Goal: Transaction & Acquisition: Purchase product/service

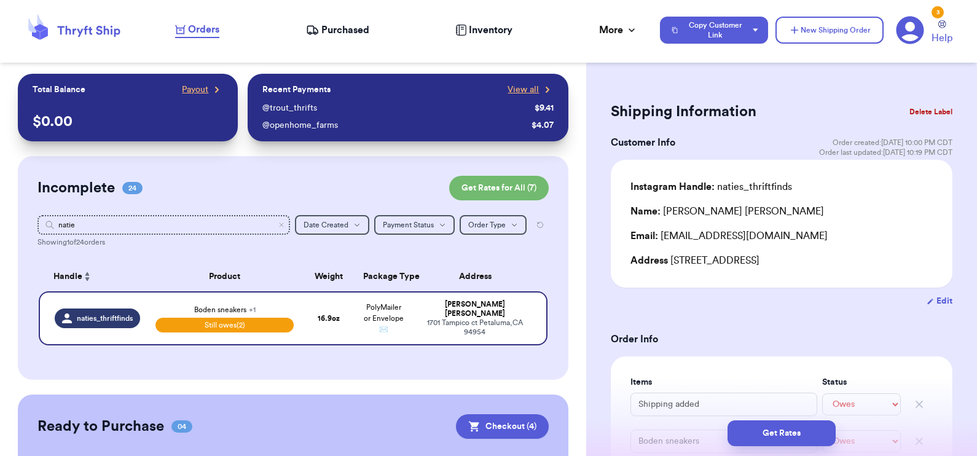
select select "unpaid"
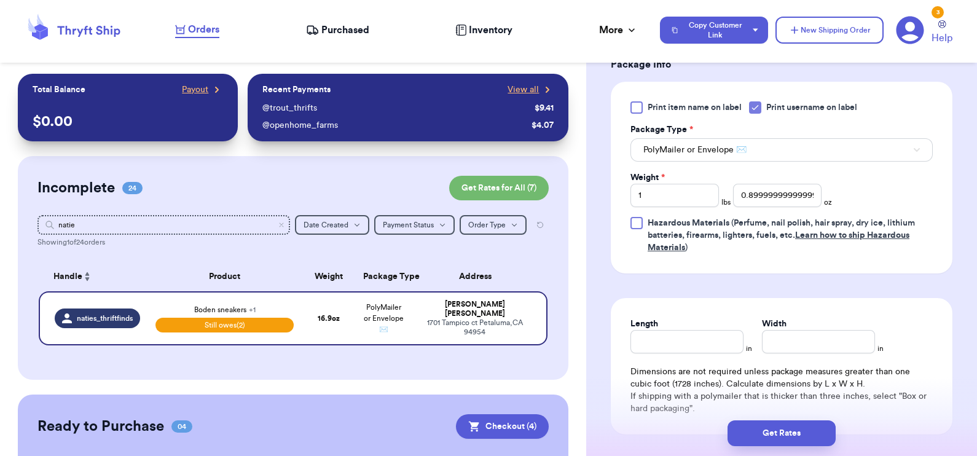
scroll to position [575, 0]
click at [771, 195] on input "0.8999999999999986" at bounding box center [777, 194] width 88 height 23
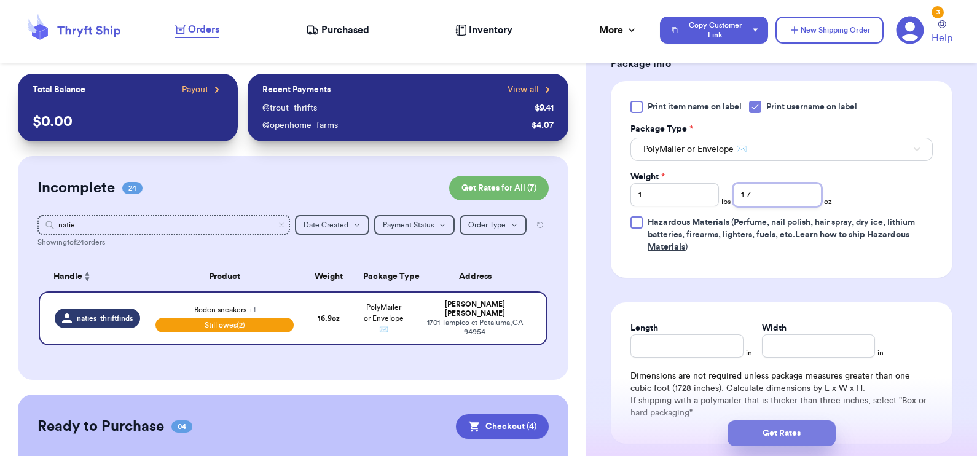
type input "1.7"
click at [776, 444] on button "Get Rates" at bounding box center [781, 433] width 108 height 26
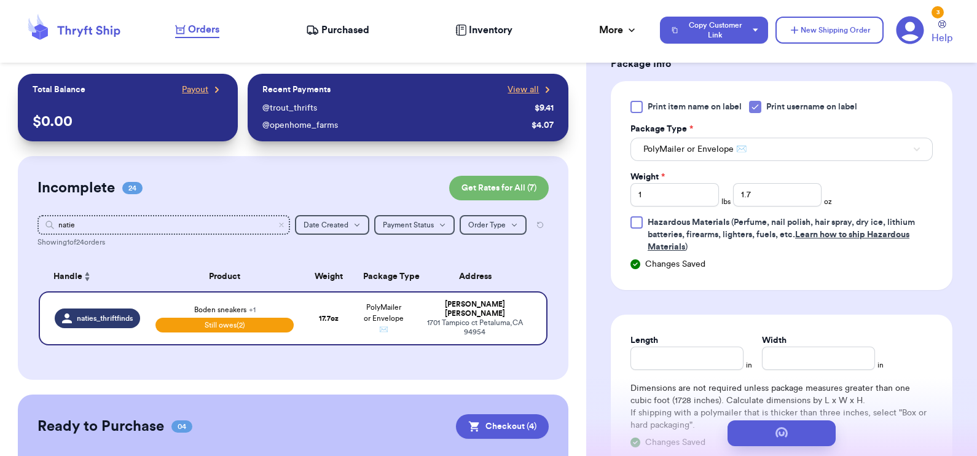
scroll to position [0, 0]
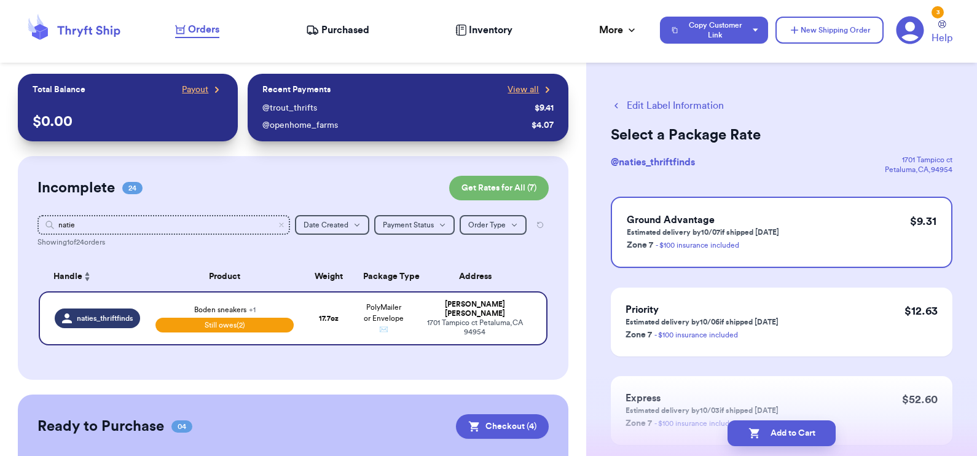
click at [663, 104] on button "Edit Label Information" at bounding box center [667, 105] width 113 height 15
select select "unpaid"
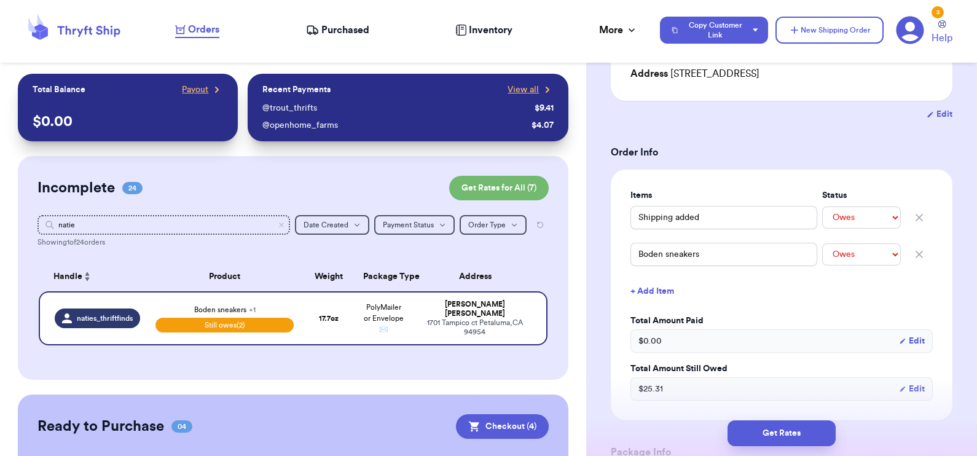
scroll to position [187, 0]
click at [857, 214] on select "-- Paid Owes" at bounding box center [861, 217] width 79 height 22
select select "paid"
click at [822, 206] on select "-- Paid Owes" at bounding box center [861, 217] width 79 height 22
click at [845, 260] on select "-- Paid Owes" at bounding box center [861, 254] width 79 height 22
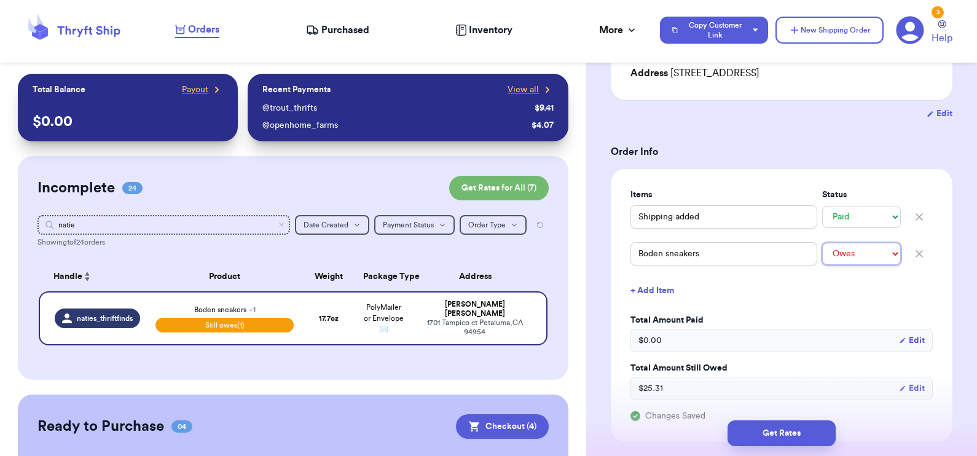
select select "paid"
click at [822, 243] on select "-- Paid Owes" at bounding box center [861, 254] width 79 height 22
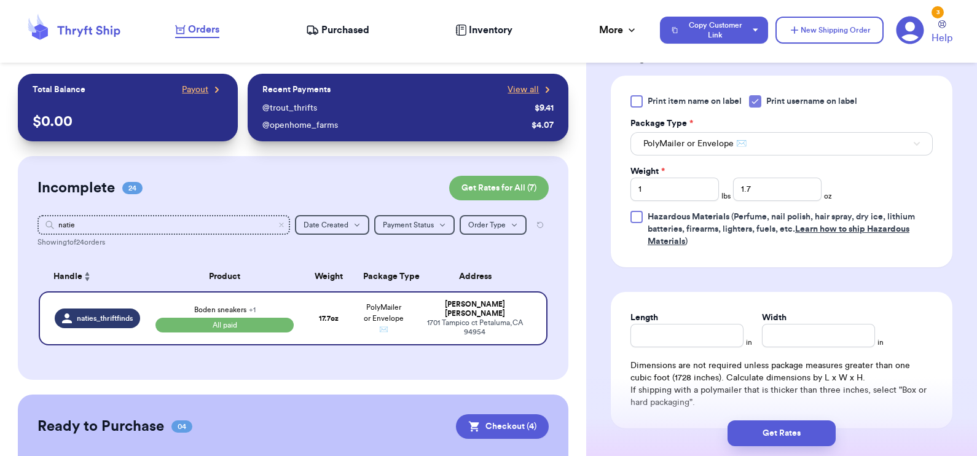
scroll to position [603, 0]
click at [709, 332] on input "Length" at bounding box center [686, 334] width 113 height 23
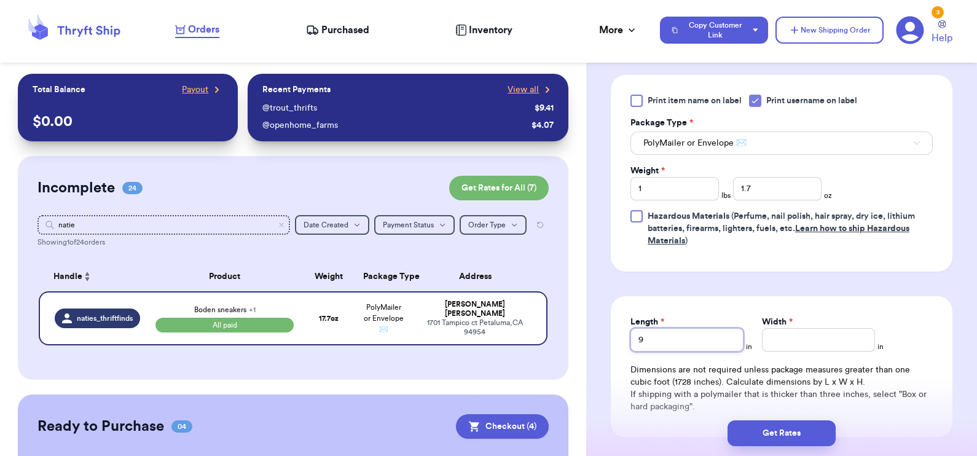
type input "9"
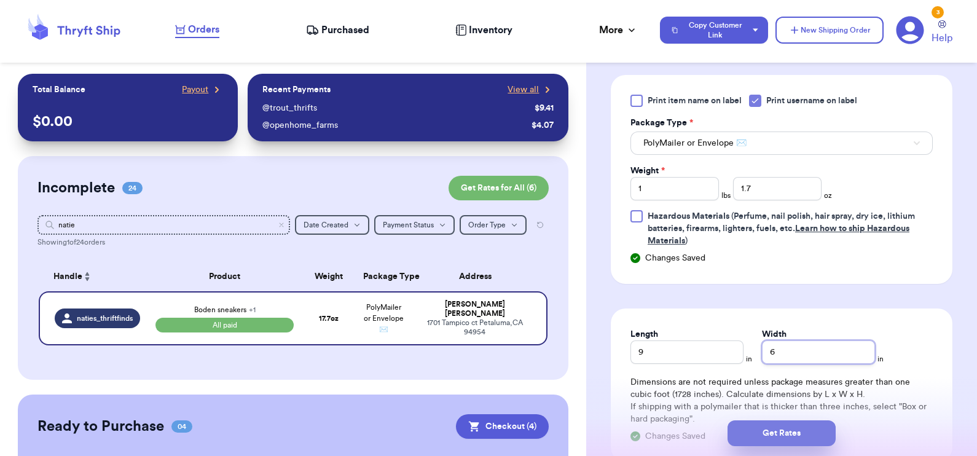
type input "6"
click at [778, 439] on button "Get Rates" at bounding box center [781, 433] width 108 height 26
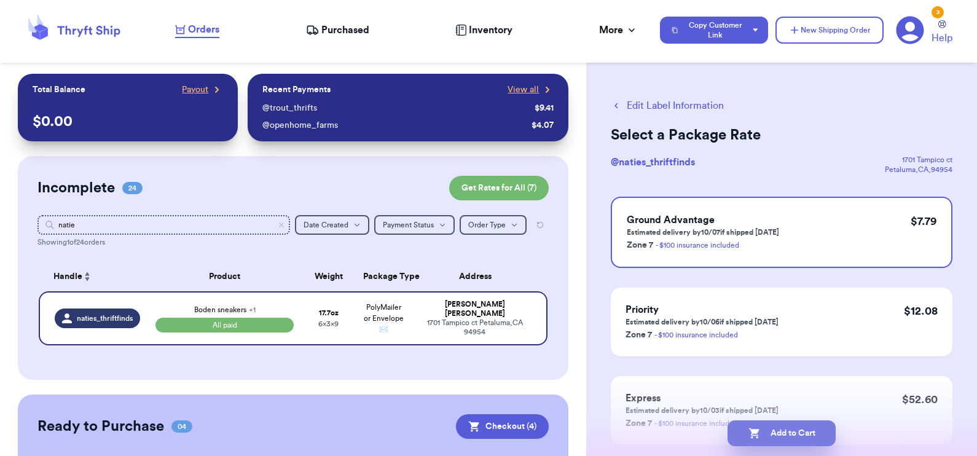
click at [776, 434] on button "Add to Cart" at bounding box center [781, 433] width 108 height 26
checkbox input "true"
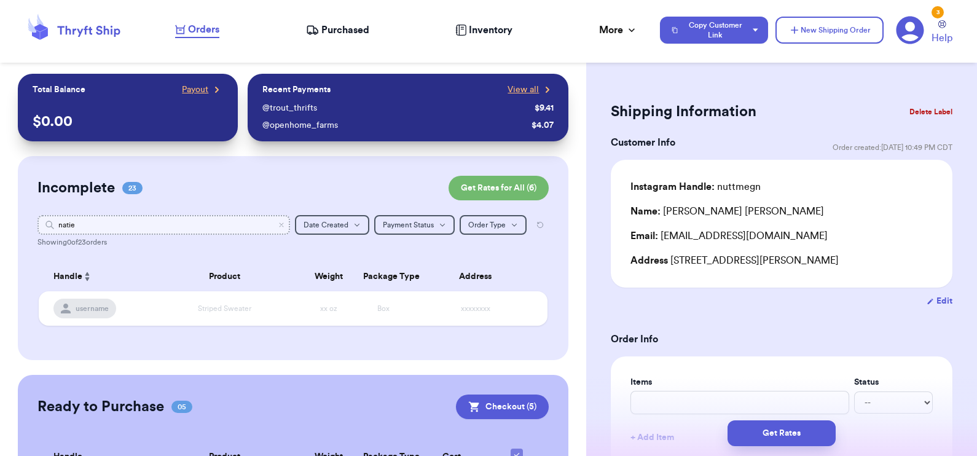
click at [61, 219] on input "natie" at bounding box center [163, 225] width 253 height 20
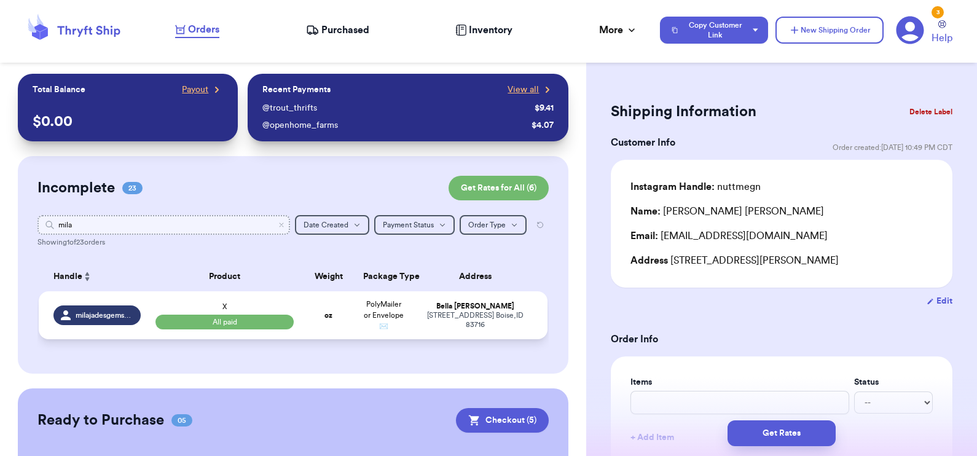
type input "mila"
click at [174, 309] on div "X All paid" at bounding box center [224, 315] width 139 height 28
type input "X"
select select "paid"
type input "0"
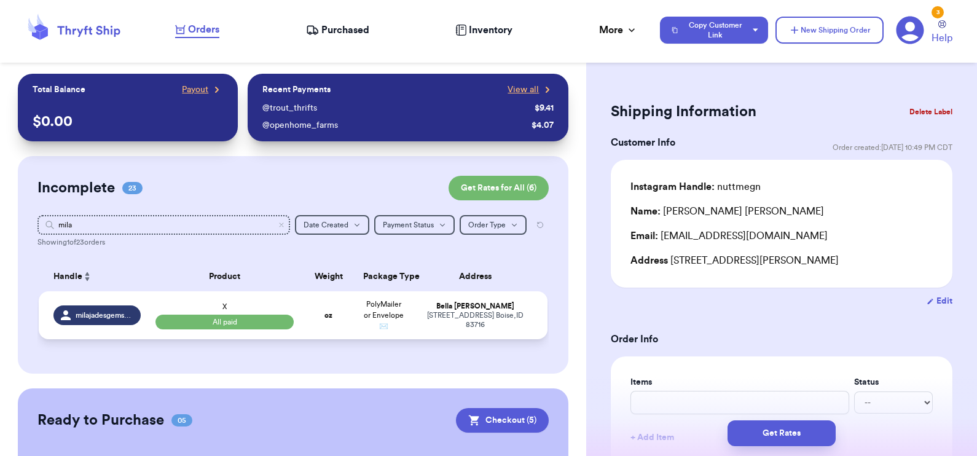
type input "26"
click at [174, 309] on div "X All paid" at bounding box center [224, 315] width 139 height 28
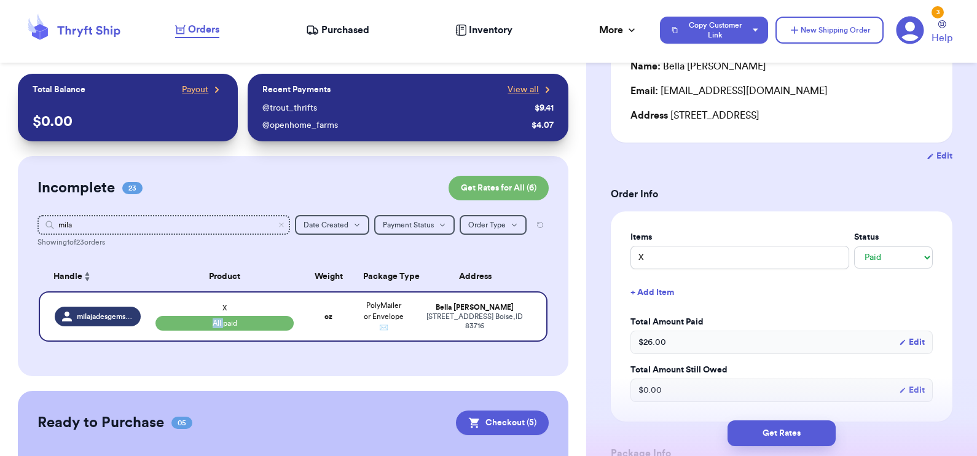
scroll to position [153, 0]
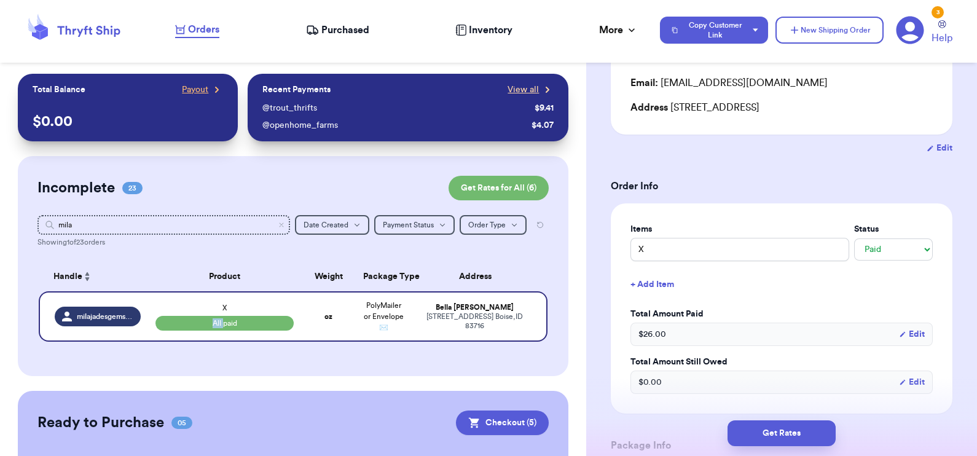
click at [510, 87] on span "View all" at bounding box center [522, 90] width 31 height 12
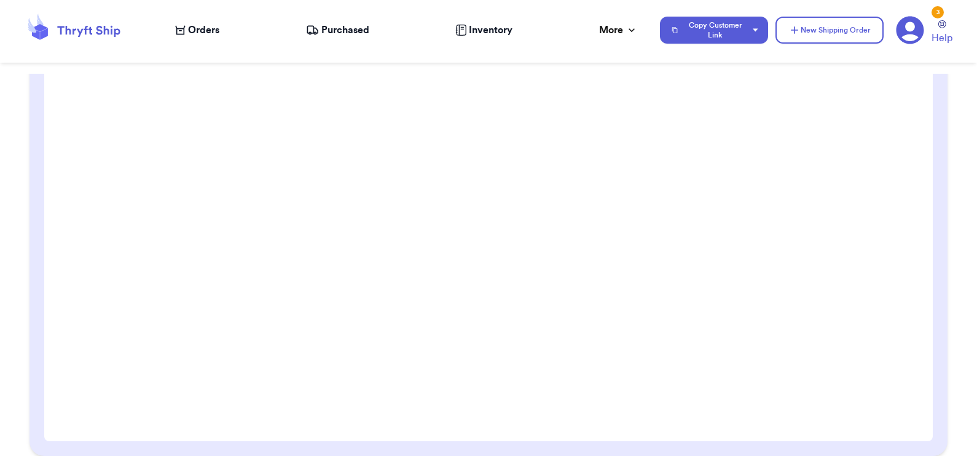
scroll to position [218, 0]
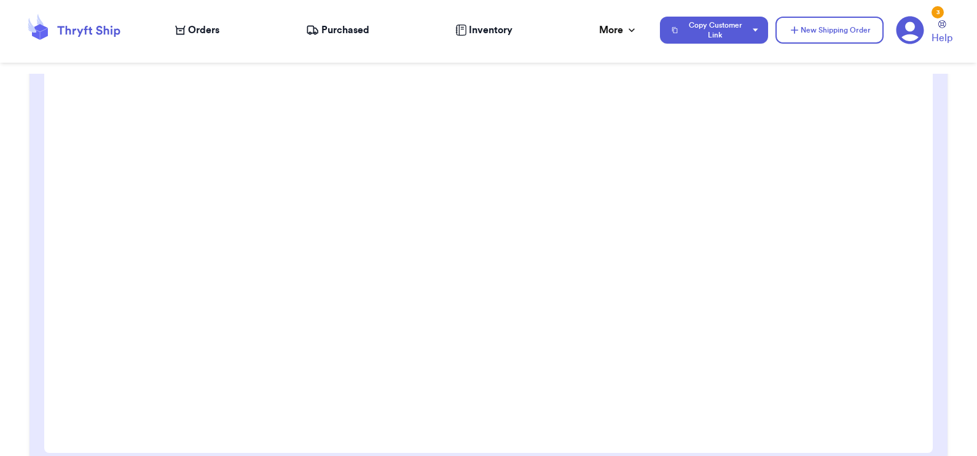
click at [186, 25] on div "Orders" at bounding box center [197, 30] width 44 height 15
select select "paid"
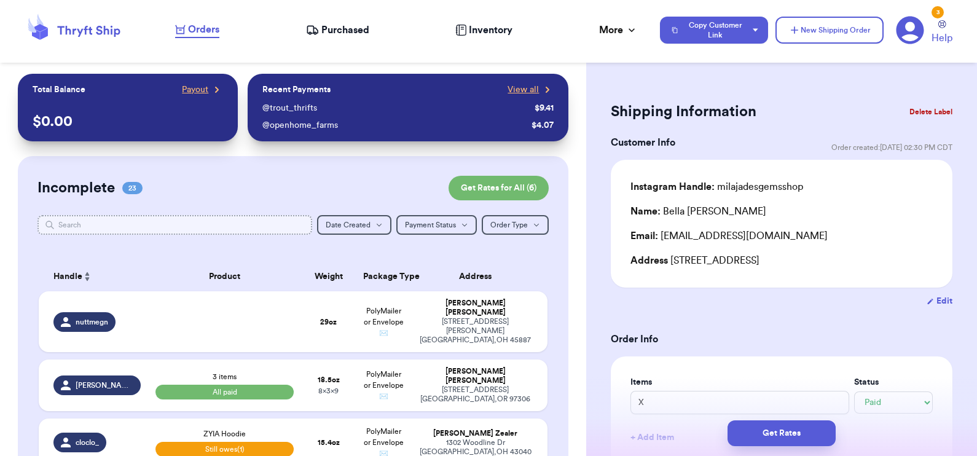
click at [160, 227] on input "text" at bounding box center [174, 225] width 275 height 20
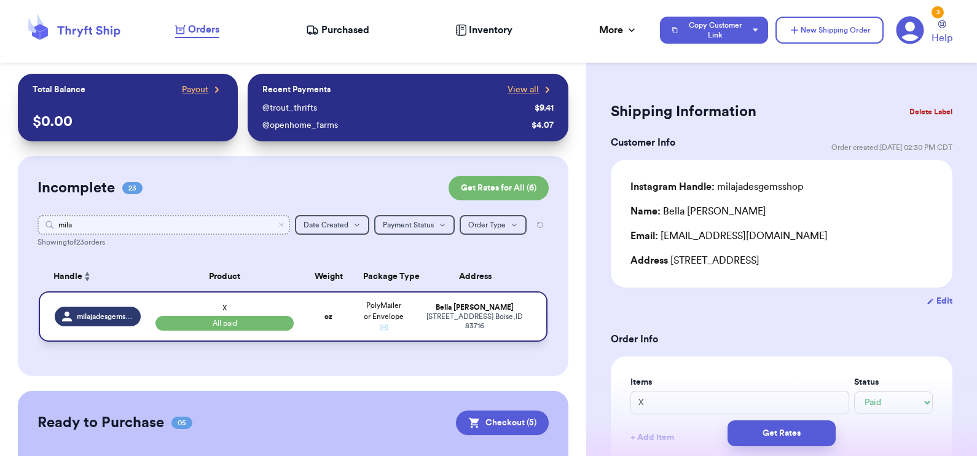
type input "mila"
click at [175, 308] on div "X All paid" at bounding box center [224, 316] width 139 height 28
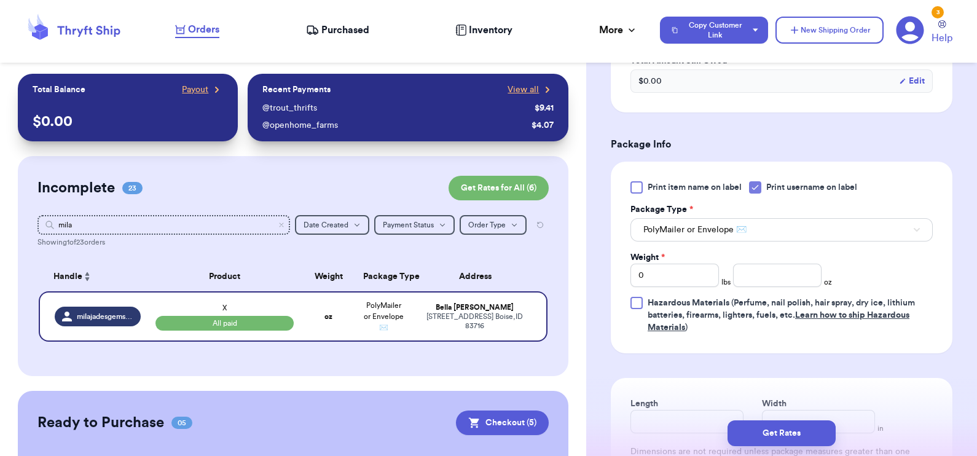
scroll to position [455, 0]
click at [774, 275] on input "number" at bounding box center [777, 274] width 88 height 23
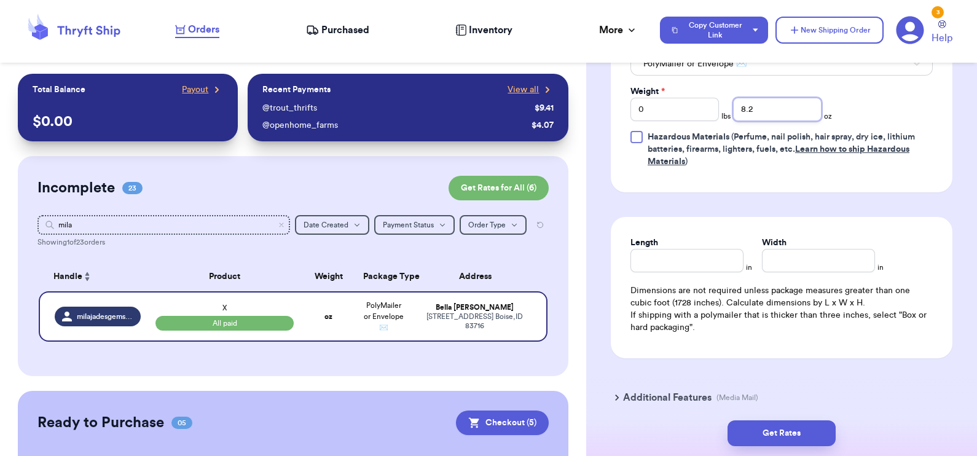
scroll to position [622, 0]
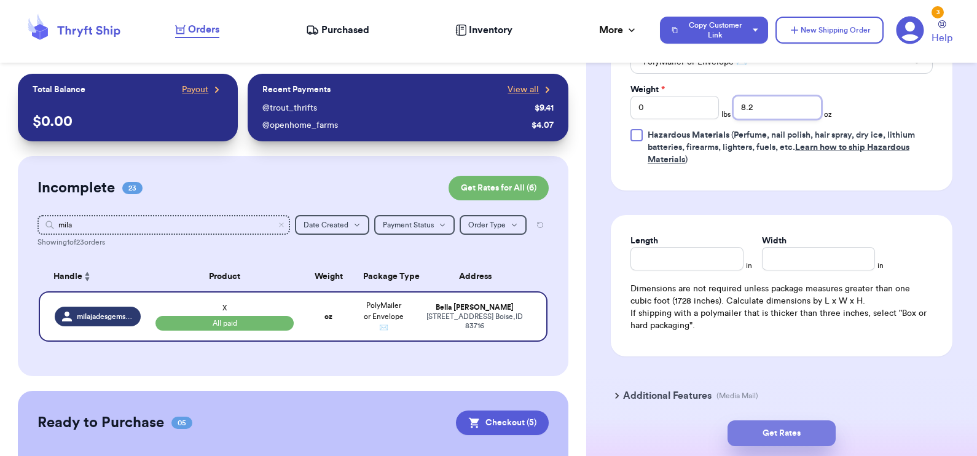
type input "8.2"
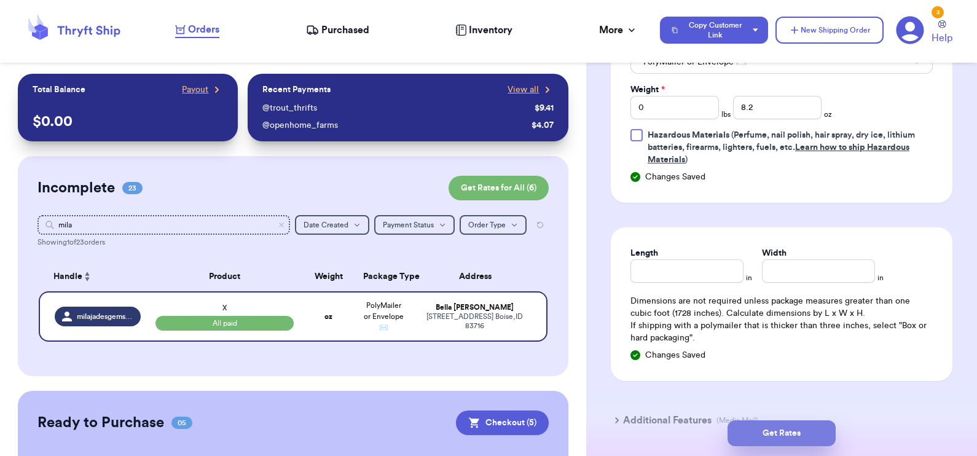
click at [785, 426] on button "Get Rates" at bounding box center [781, 433] width 108 height 26
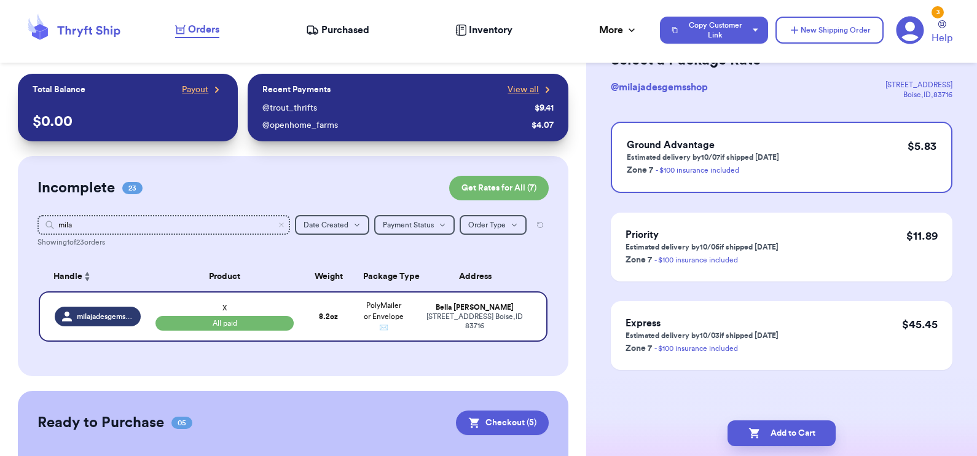
scroll to position [0, 0]
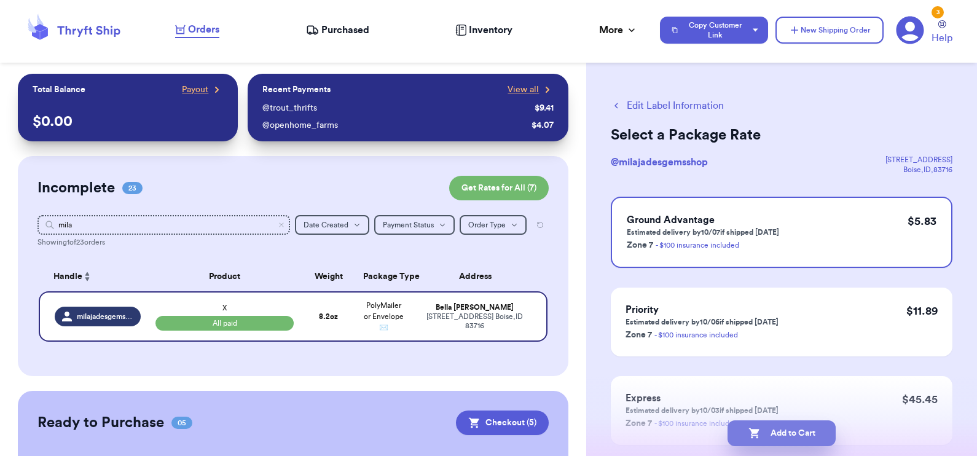
click at [795, 436] on button "Add to Cart" at bounding box center [781, 433] width 108 height 26
checkbox input "true"
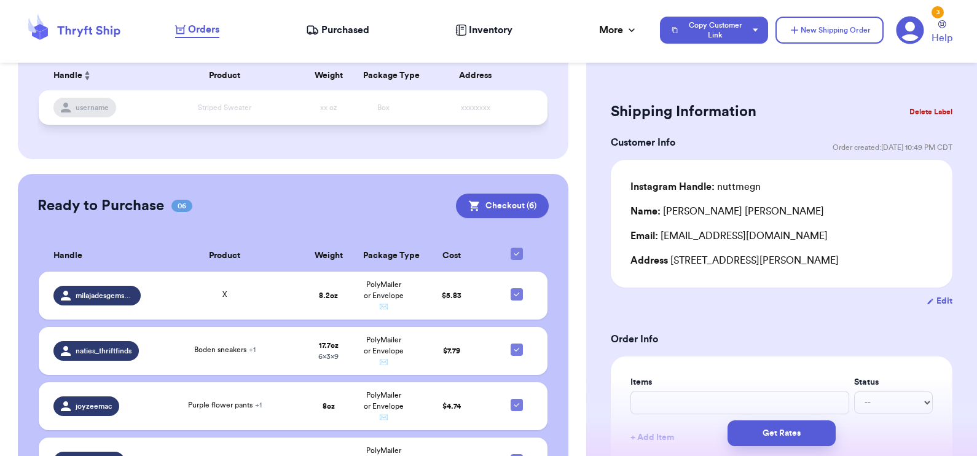
scroll to position [197, 0]
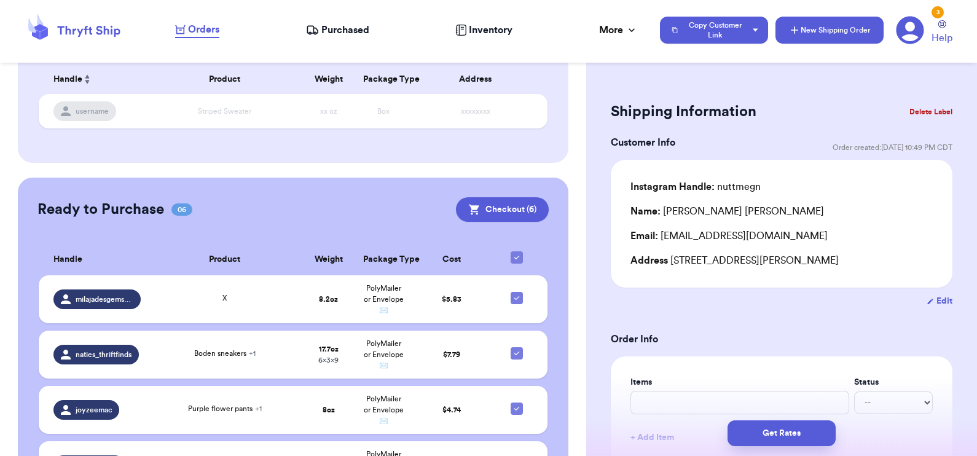
click at [820, 29] on button "New Shipping Order" at bounding box center [829, 30] width 108 height 27
type input "0"
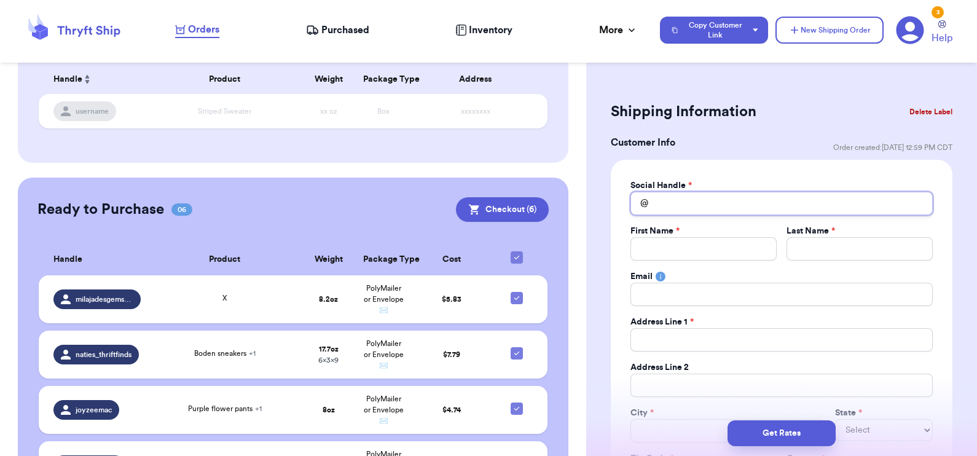
click at [788, 192] on input "Total Amount Paid" at bounding box center [781, 203] width 302 height 23
type input "m"
type input "me"
type input "meg"
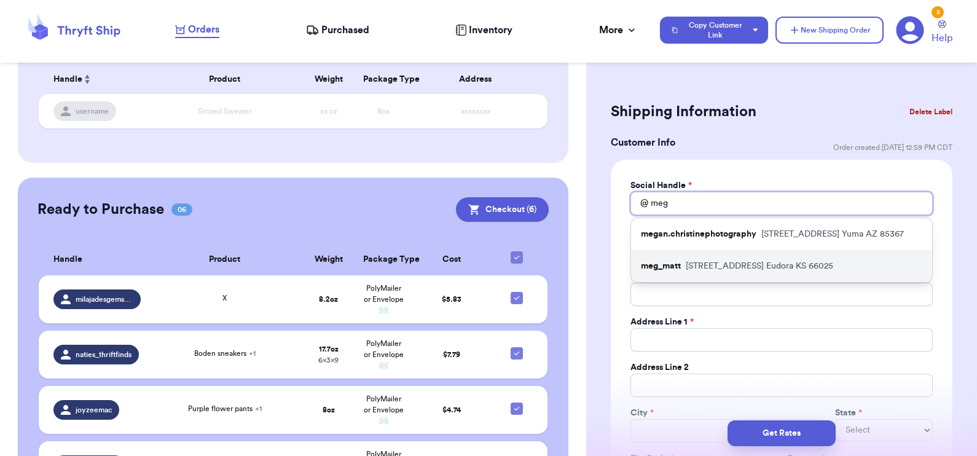
type input "meg"
click at [792, 264] on p "[STREET_ADDRESS]" at bounding box center [759, 266] width 147 height 12
type input "meg_matt"
type input "[PERSON_NAME]"
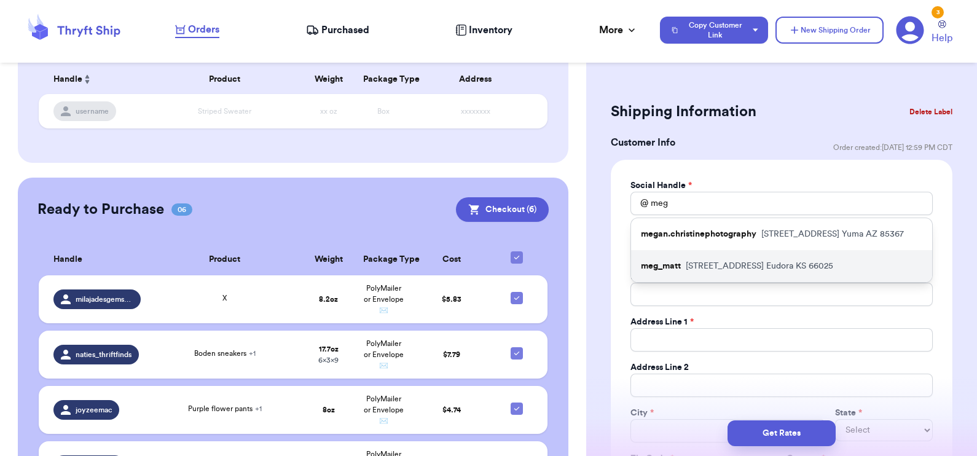
type input "[EMAIL_ADDRESS][DOMAIN_NAME]"
type input "[STREET_ADDRESS]"
type input "Eudora"
select select "KS"
type input "66025"
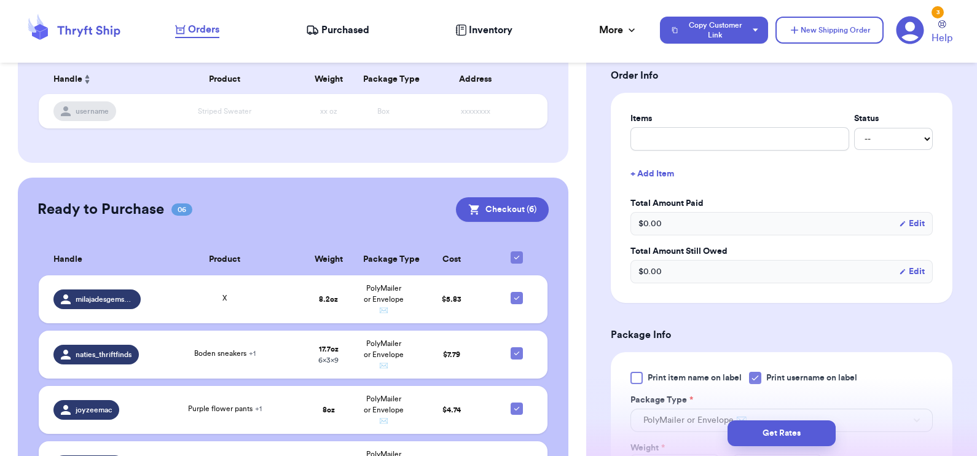
scroll to position [626, 0]
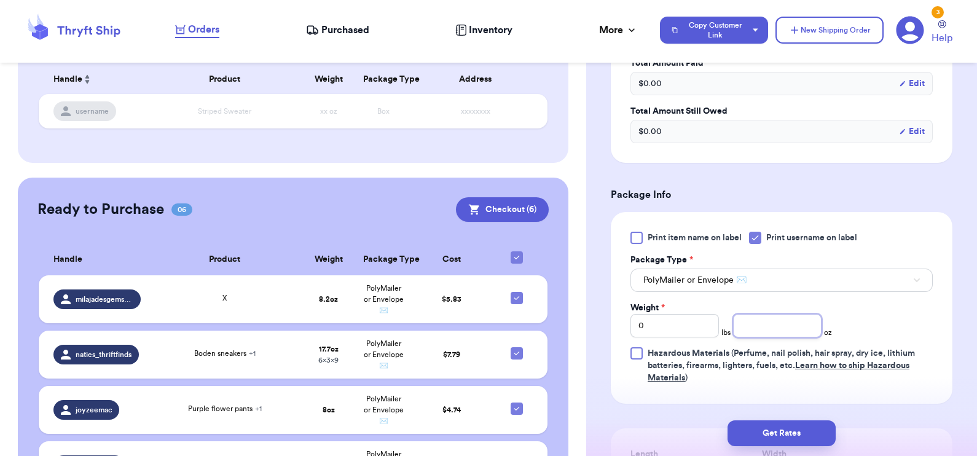
click at [772, 322] on input "number" at bounding box center [777, 325] width 88 height 23
type input "6.1"
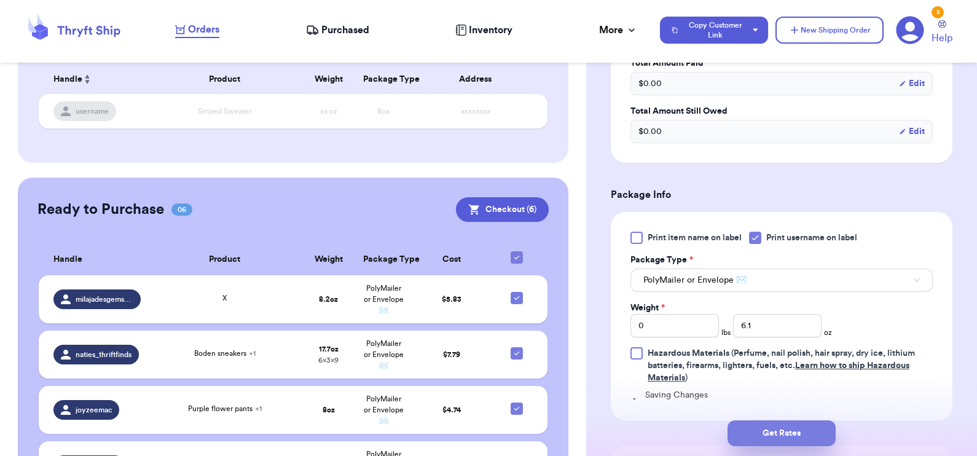
click at [778, 436] on button "Get Rates" at bounding box center [781, 433] width 108 height 26
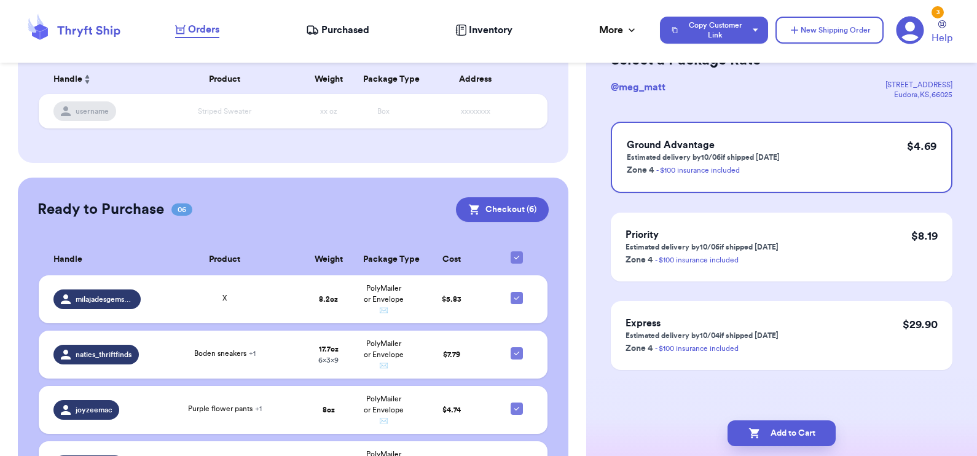
scroll to position [0, 0]
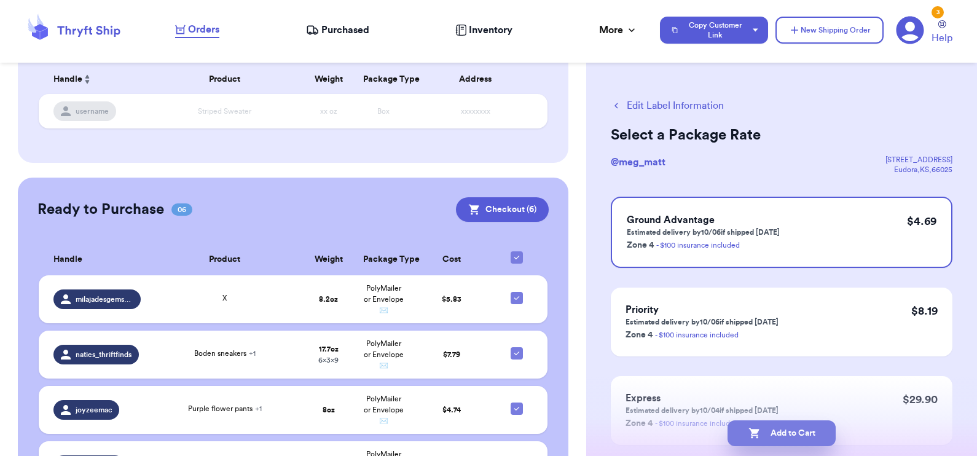
click at [782, 432] on button "Add to Cart" at bounding box center [781, 433] width 108 height 26
checkbox input "true"
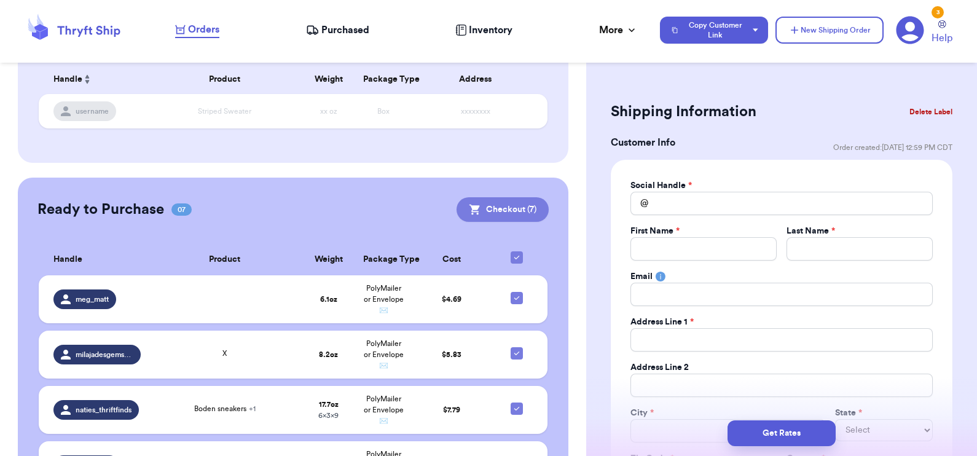
click at [498, 218] on button "Checkout ( 7 )" at bounding box center [502, 209] width 92 height 25
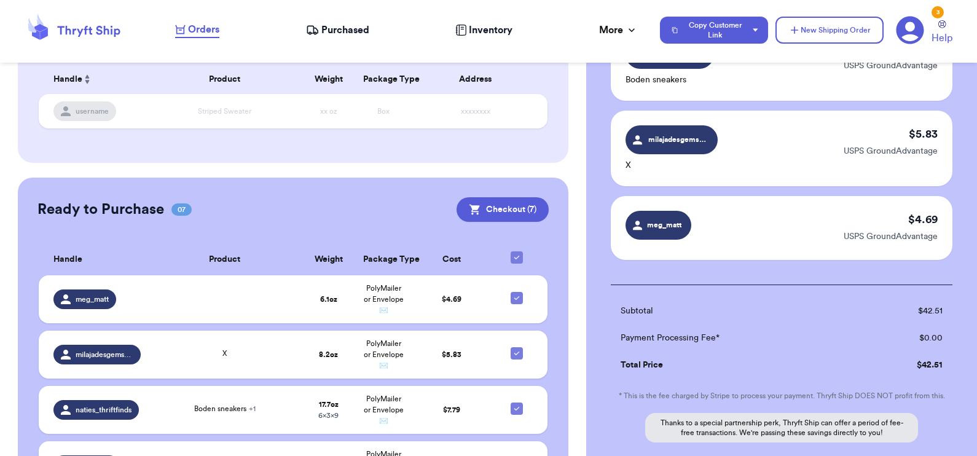
scroll to position [576, 0]
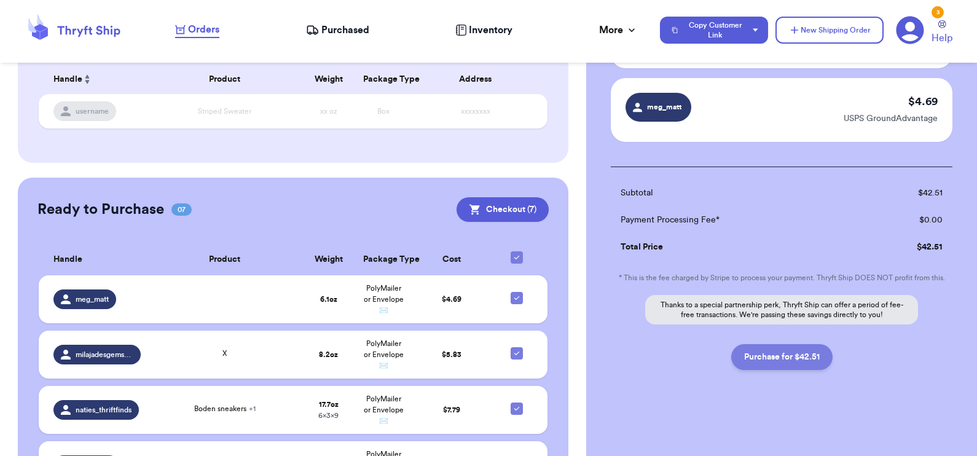
click at [780, 358] on button "Purchase for $42.51" at bounding box center [781, 357] width 101 height 26
checkbox input "false"
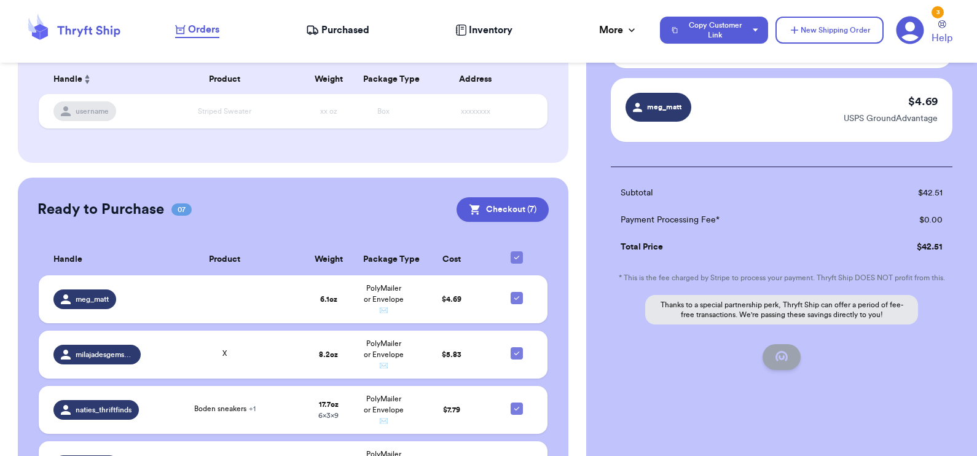
checkbox input "false"
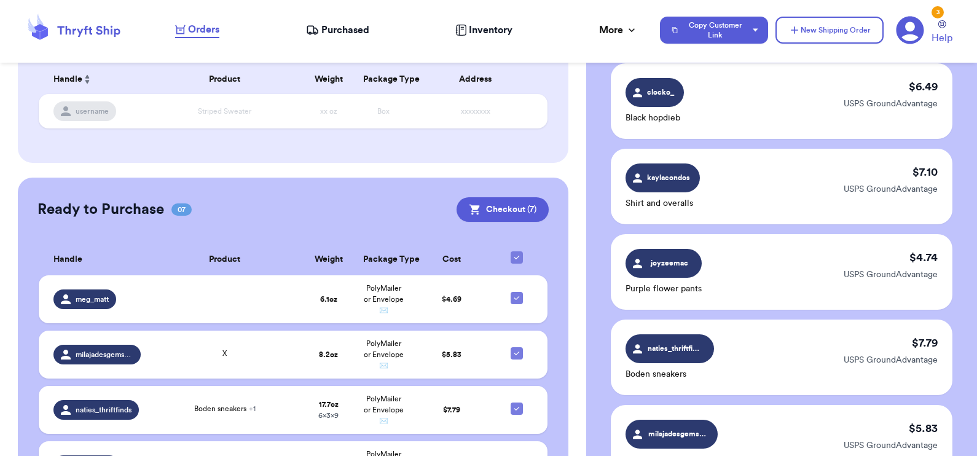
checkbox input "true"
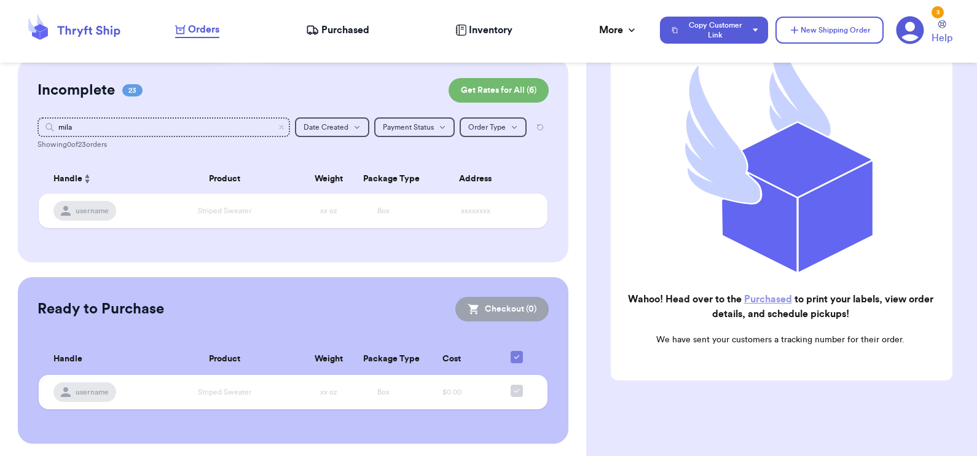
scroll to position [0, 0]
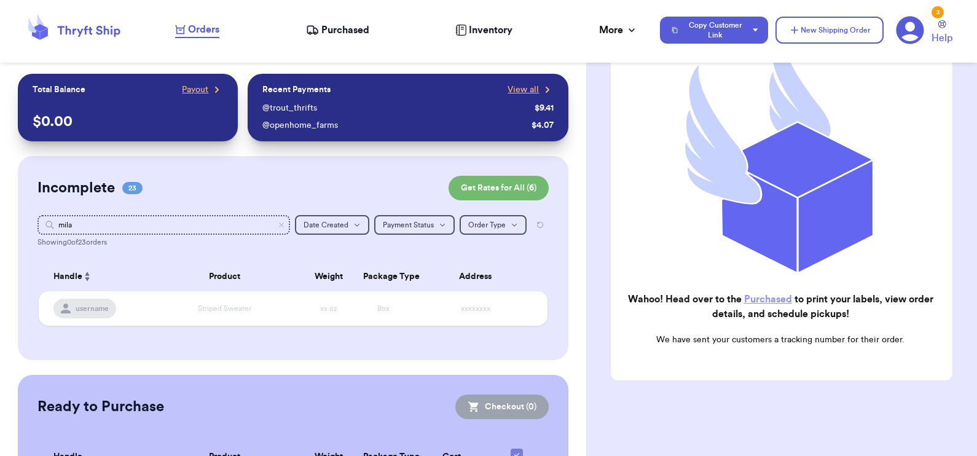
click at [316, 26] on icon at bounding box center [312, 30] width 13 height 12
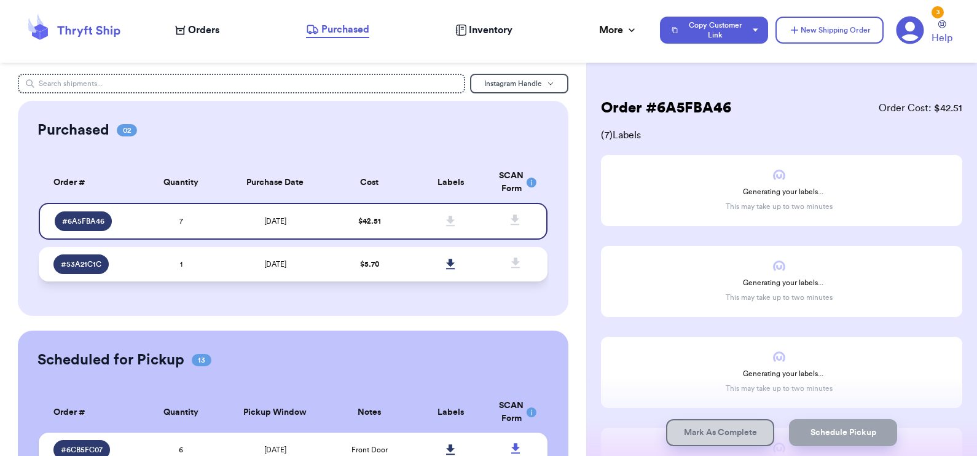
click at [318, 277] on td "[DATE]" at bounding box center [275, 264] width 107 height 34
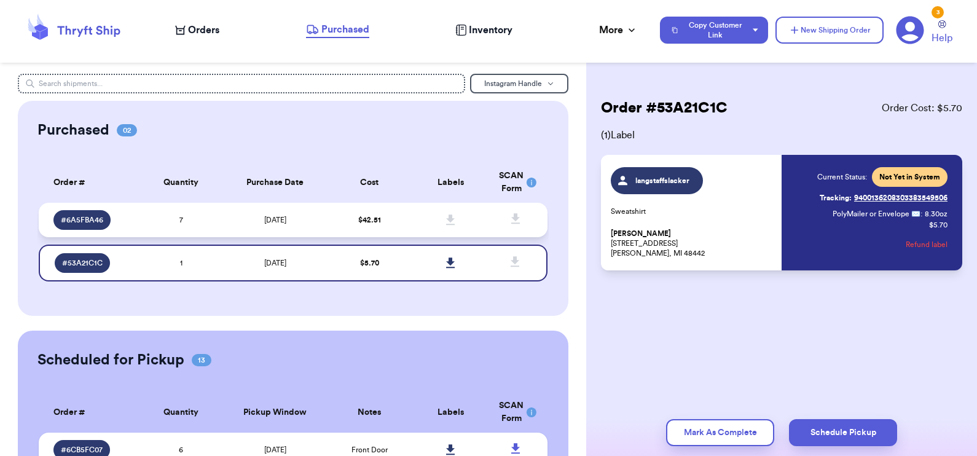
click at [310, 221] on td "[DATE]" at bounding box center [275, 220] width 107 height 34
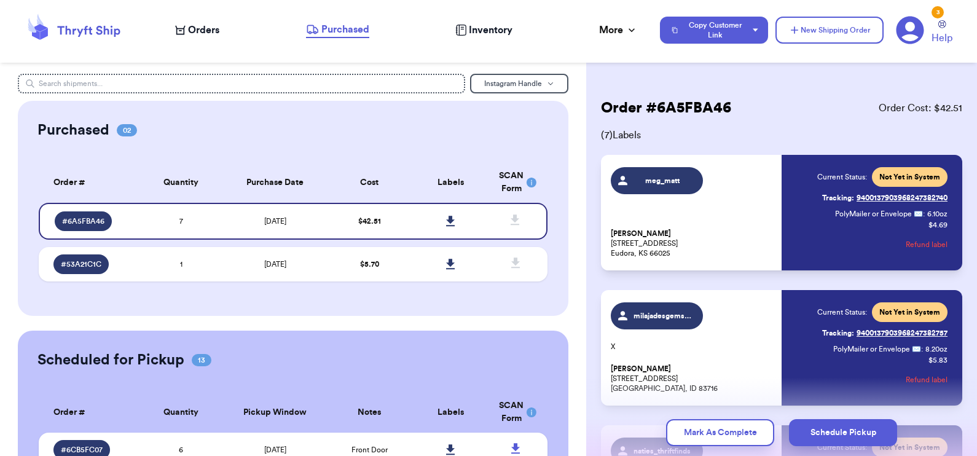
click at [869, 199] on link "Tracking: 9400137903968247382740" at bounding box center [884, 198] width 125 height 20
click at [660, 181] on span "meg_matt" at bounding box center [662, 181] width 58 height 10
click at [751, 218] on div "meg_matt Megan Harden 1313 Main St Eudora, KS 66025" at bounding box center [692, 212] width 163 height 91
click at [883, 175] on span "Not Yet in System" at bounding box center [909, 177] width 61 height 10
click at [770, 252] on div "meg_matt Megan Harden 1313 Main St Eudora, KS 66025 Current Status: Not Yet in …" at bounding box center [779, 212] width 337 height 91
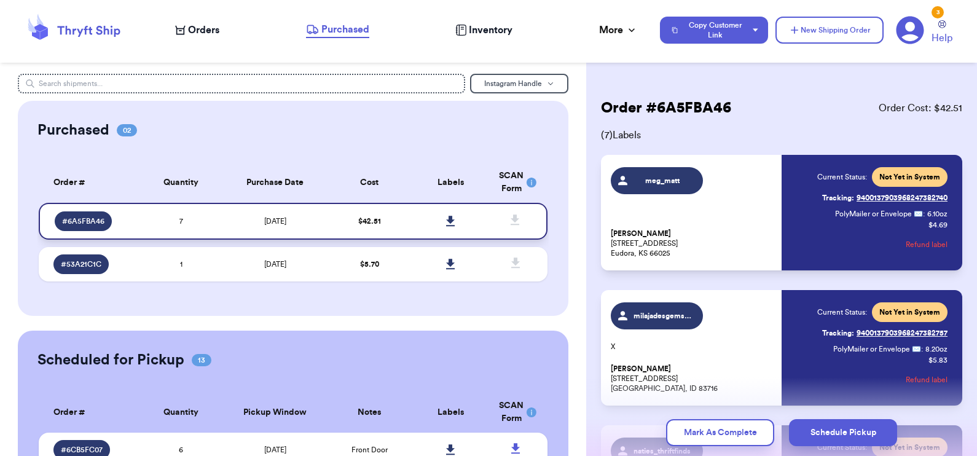
click at [446, 216] on icon at bounding box center [450, 221] width 9 height 11
click at [719, 433] on button "Mark As Complete" at bounding box center [720, 432] width 108 height 27
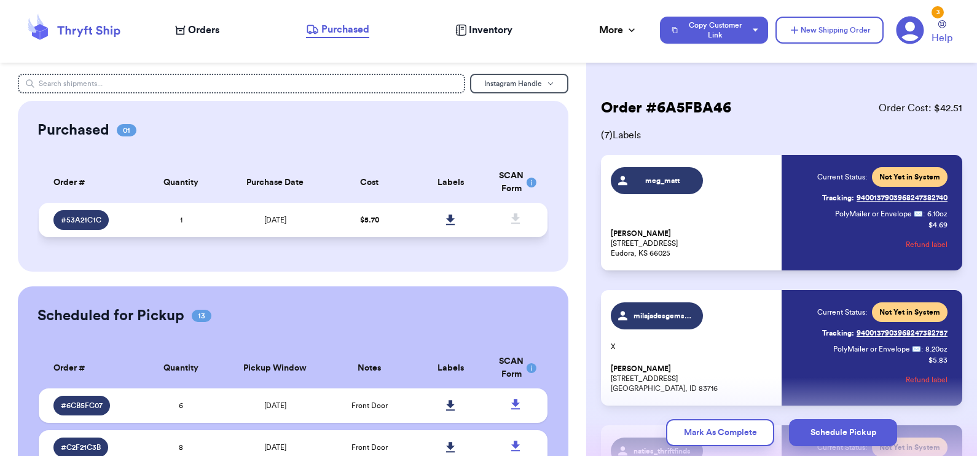
click at [410, 217] on td at bounding box center [451, 220] width 82 height 34
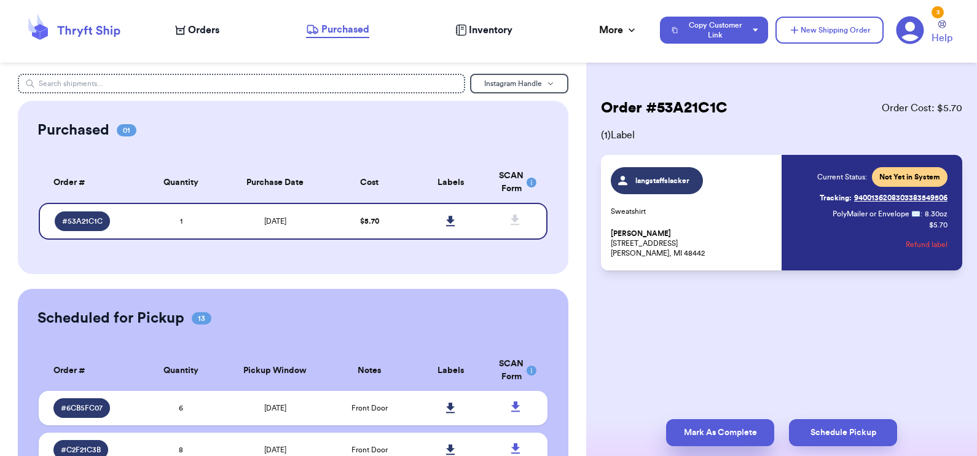
click at [733, 430] on button "Mark As Complete" at bounding box center [720, 432] width 108 height 27
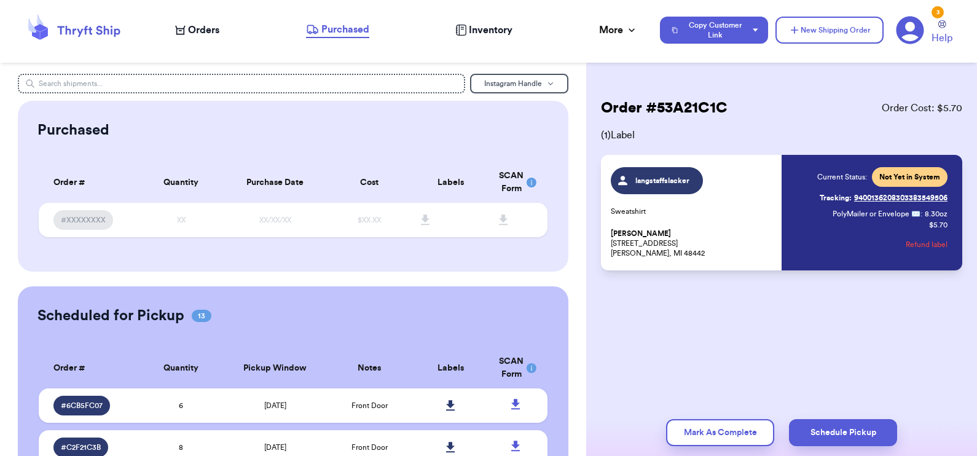
click at [877, 197] on link "Tracking: 9400136208303383549506" at bounding box center [883, 198] width 128 height 20
click at [222, 404] on td "[DATE]" at bounding box center [275, 405] width 107 height 34
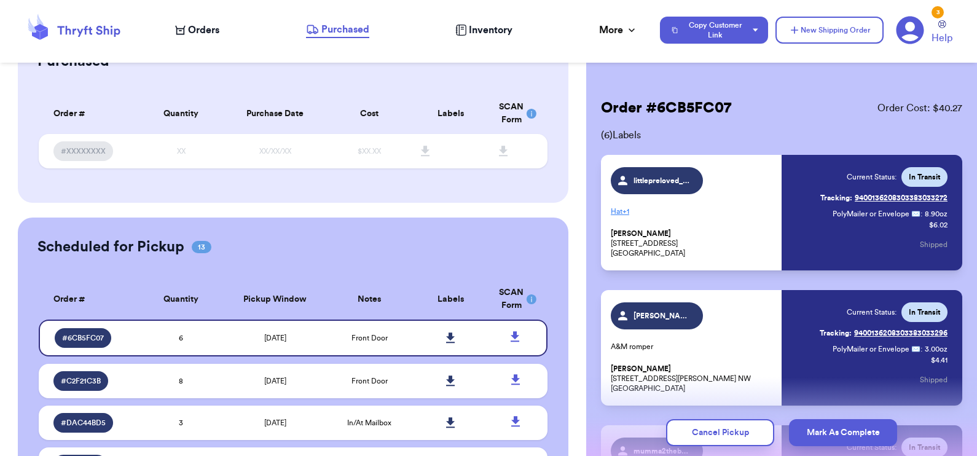
scroll to position [70, 0]
click at [410, 387] on td at bounding box center [451, 379] width 82 height 34
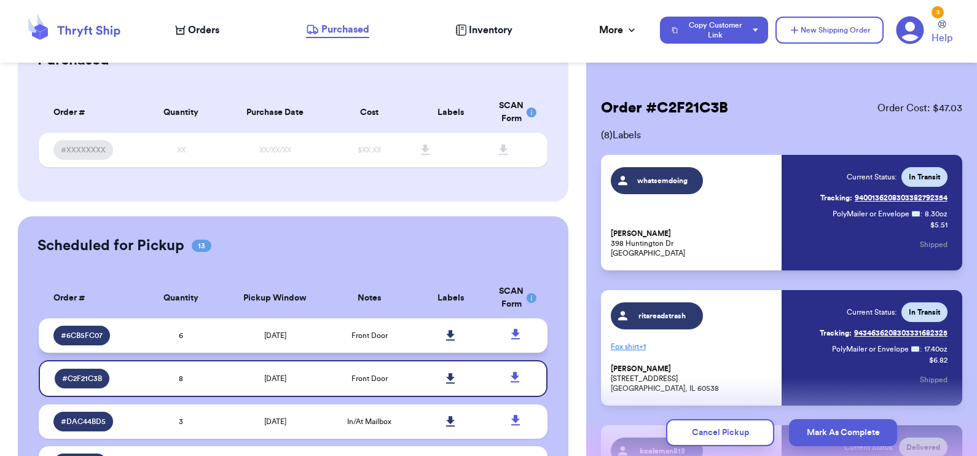
click at [350, 344] on td "Front Door" at bounding box center [370, 335] width 82 height 34
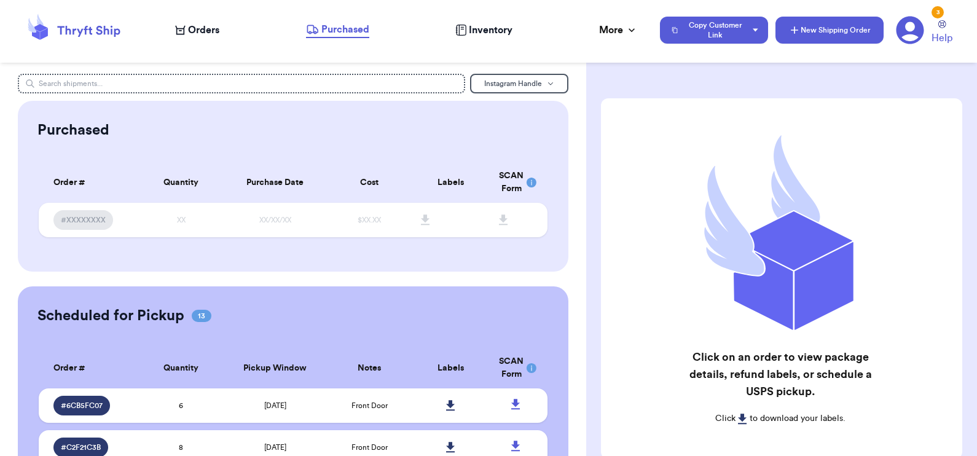
click at [866, 23] on button "New Shipping Order" at bounding box center [829, 30] width 108 height 27
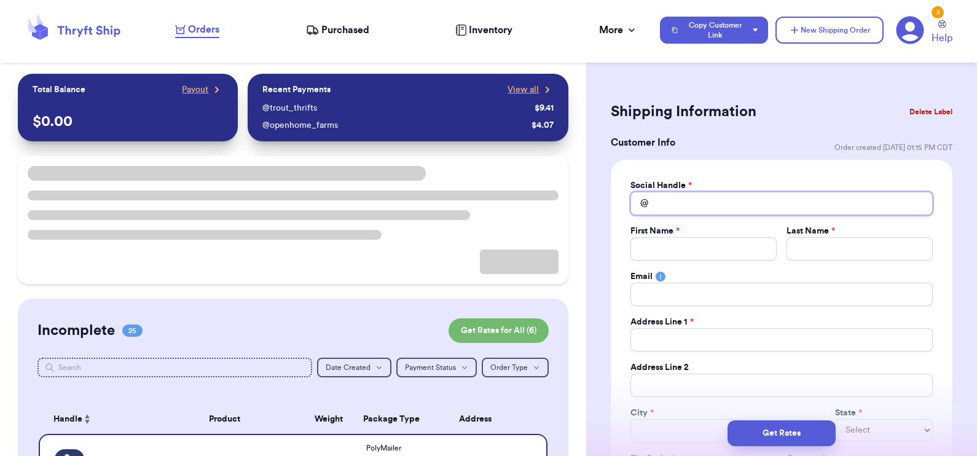
click at [705, 208] on input "Total Amount Paid" at bounding box center [781, 203] width 302 height 23
type input "e"
type input "e,"
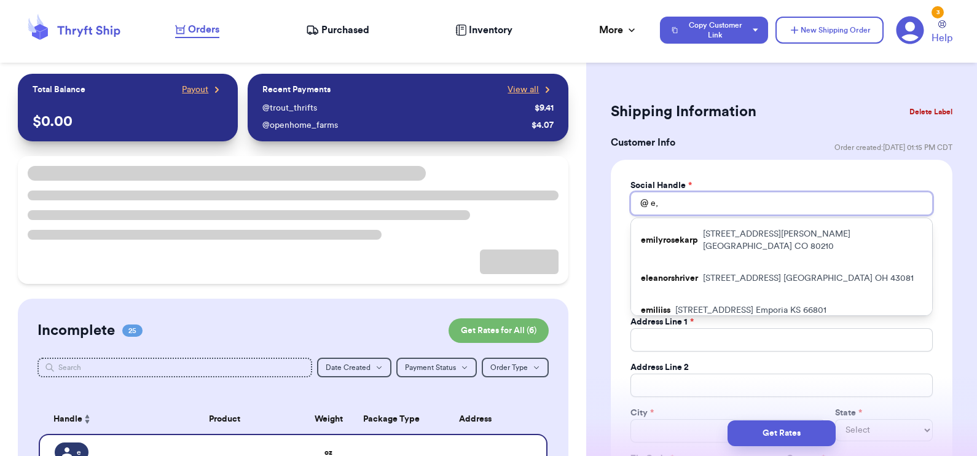
type input "e,o"
type input "e,o;"
type input "e,o"
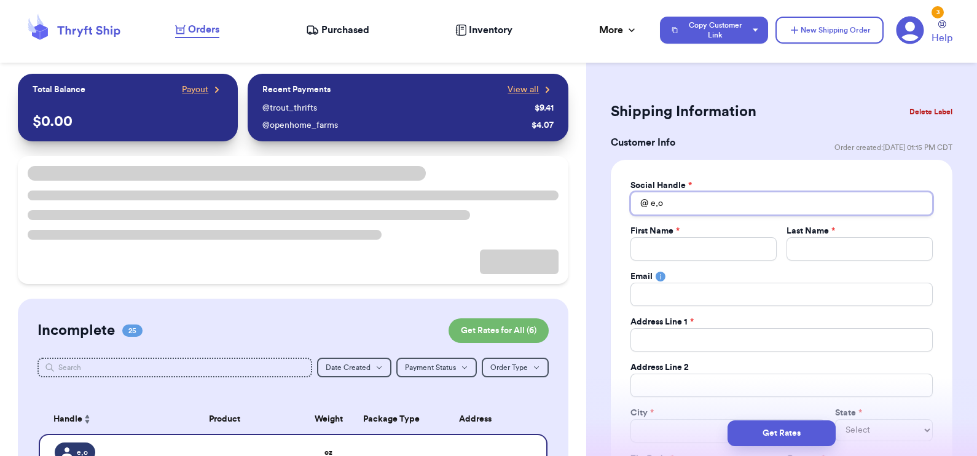
type input "e,"
type input "e"
type input "em"
type input "emi"
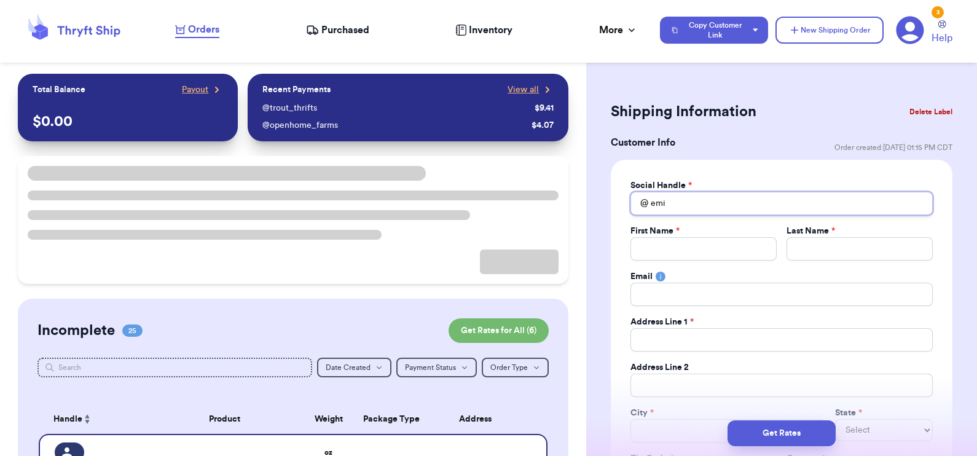
type input "emil"
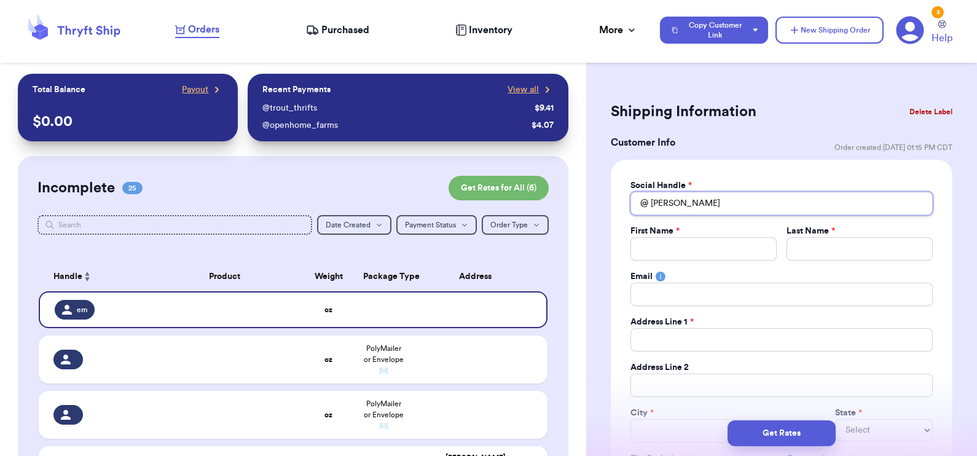
type input "emily"
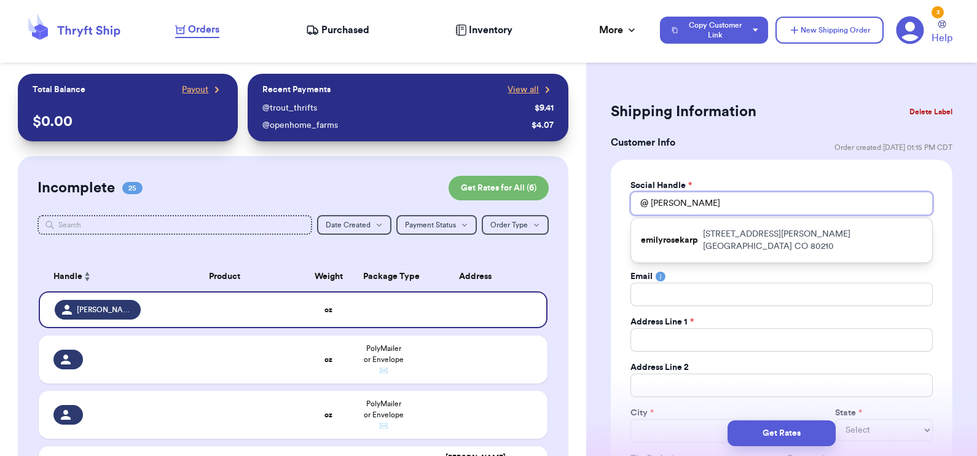
type input "emily."
type input "emily.m"
type input "emily.me"
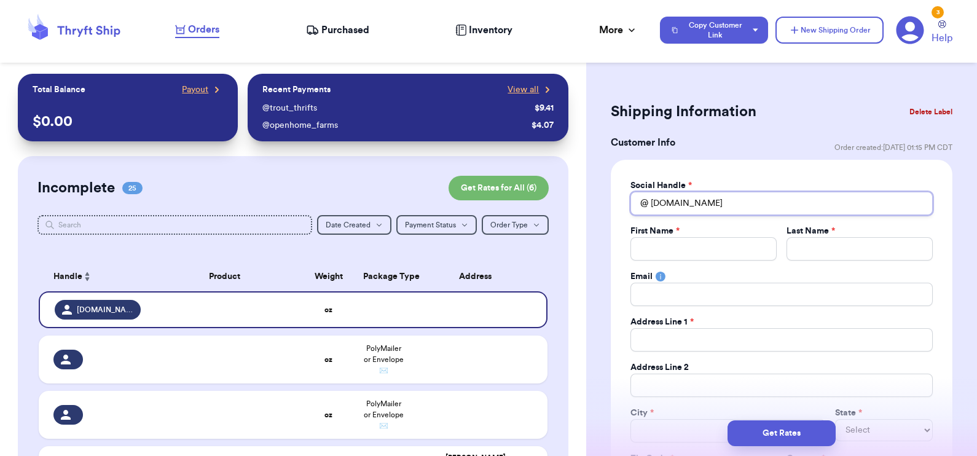
type input "emily.meh"
type input "emily.mehl"
type input "emily.mehle"
type input "emily.mehler"
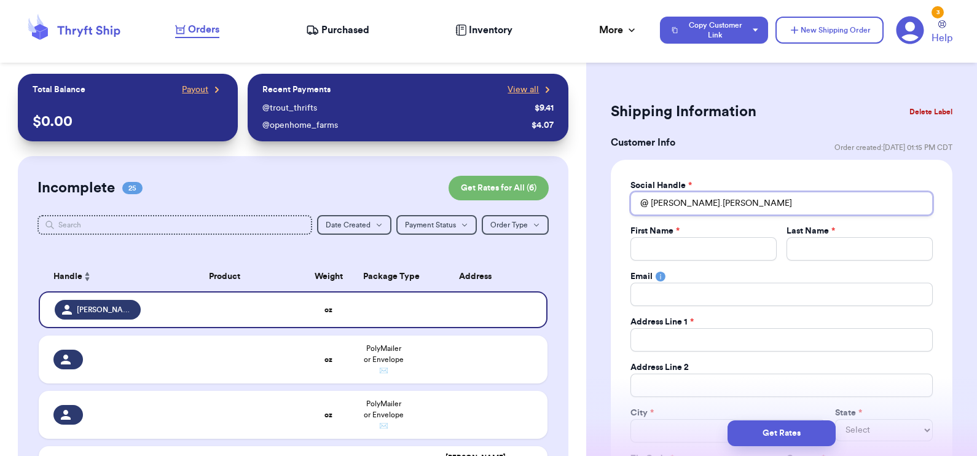
drag, startPoint x: 736, startPoint y: 206, endPoint x: 627, endPoint y: 204, distance: 108.7
click at [627, 204] on div "Social Handle * @ emily.mehler First Name * Last Name * Email Address Line 1 * …" at bounding box center [782, 345] width 342 height 370
click at [919, 109] on button "Delete Label" at bounding box center [930, 111] width 53 height 27
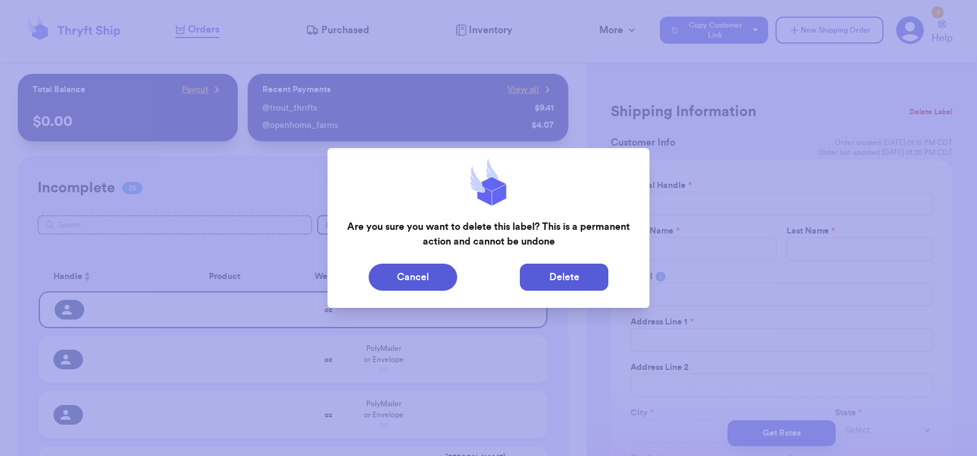
click at [588, 276] on button "Delete" at bounding box center [564, 277] width 88 height 27
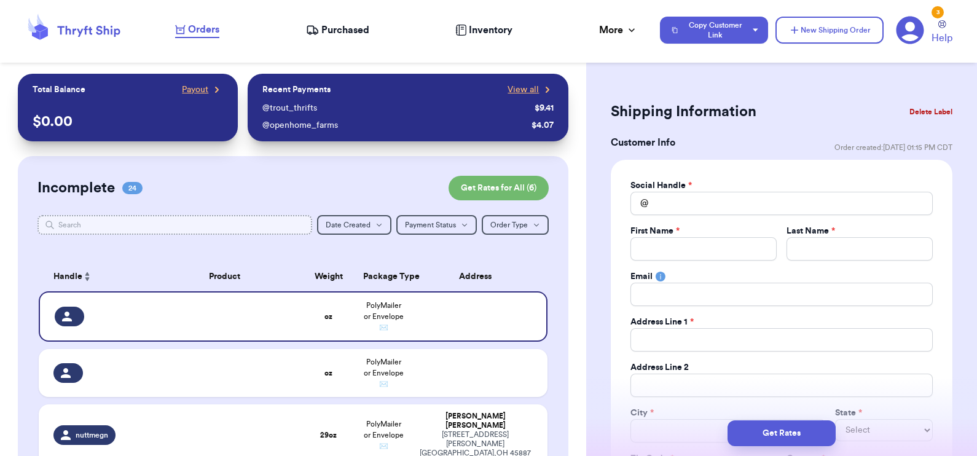
click at [125, 230] on input "text" at bounding box center [174, 225] width 275 height 20
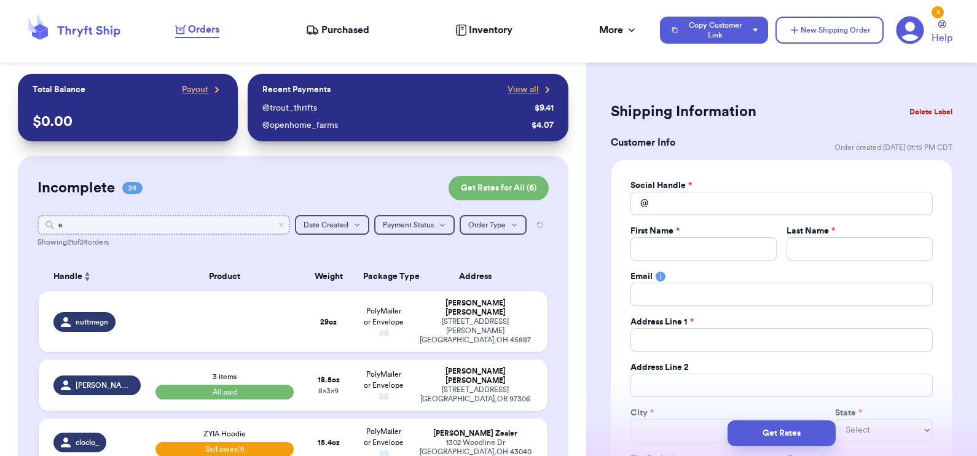
type input "em"
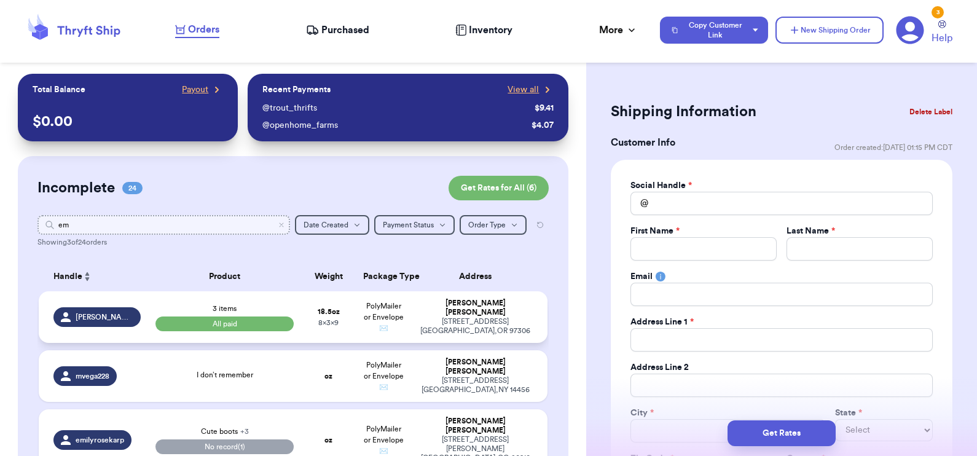
scroll to position [50, 0]
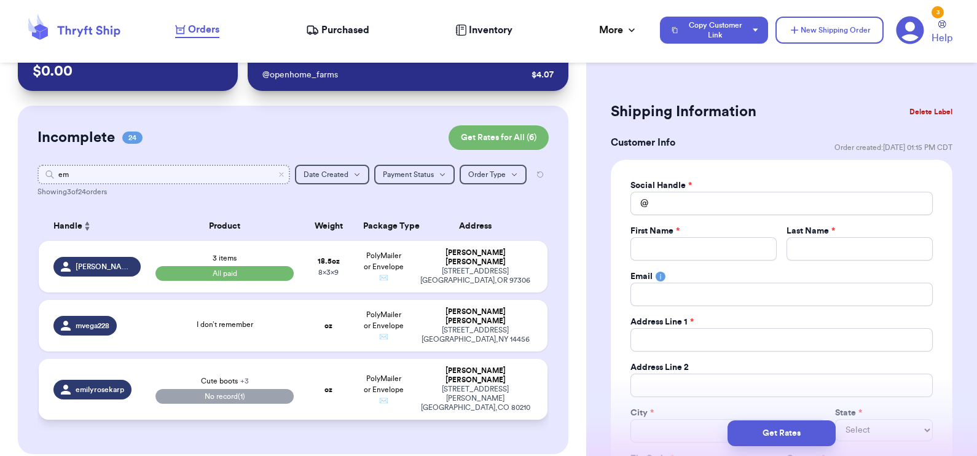
type input "em"
click at [143, 394] on td "emilyrosekarp" at bounding box center [93, 389] width 109 height 61
type input "Cute boots"
select select "paid"
type input "62.25"
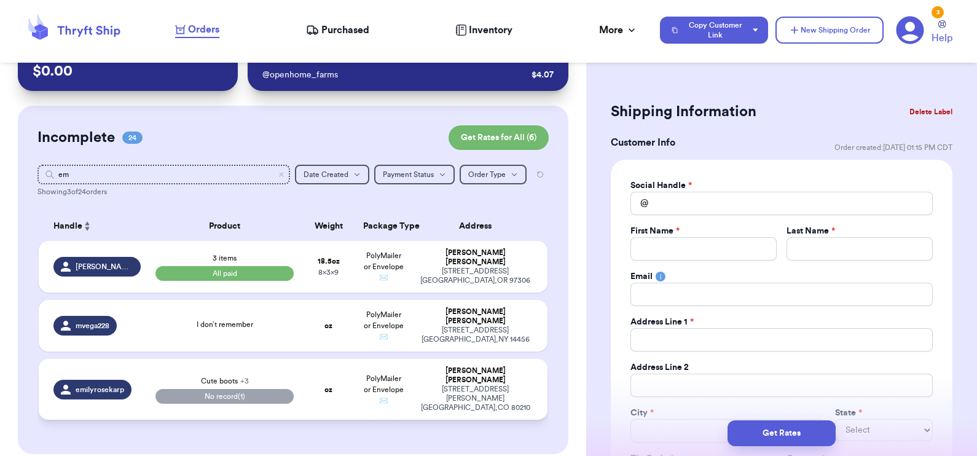
select select "paid"
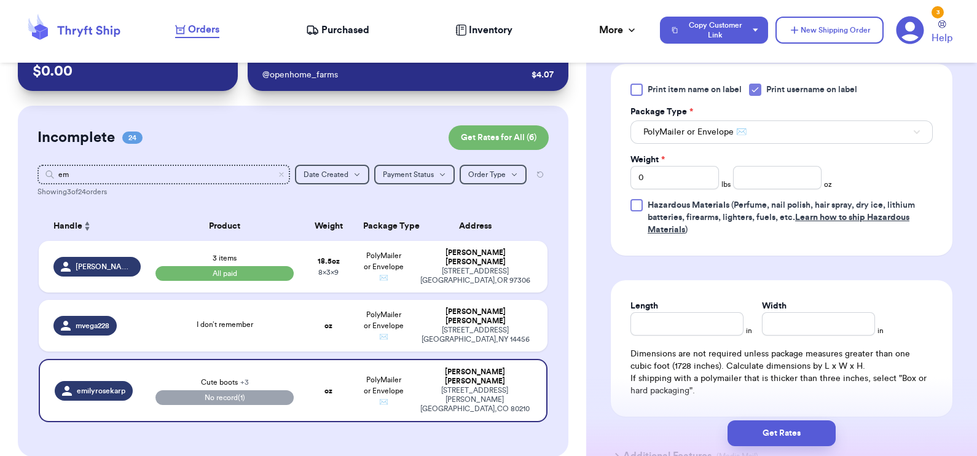
scroll to position [663, 0]
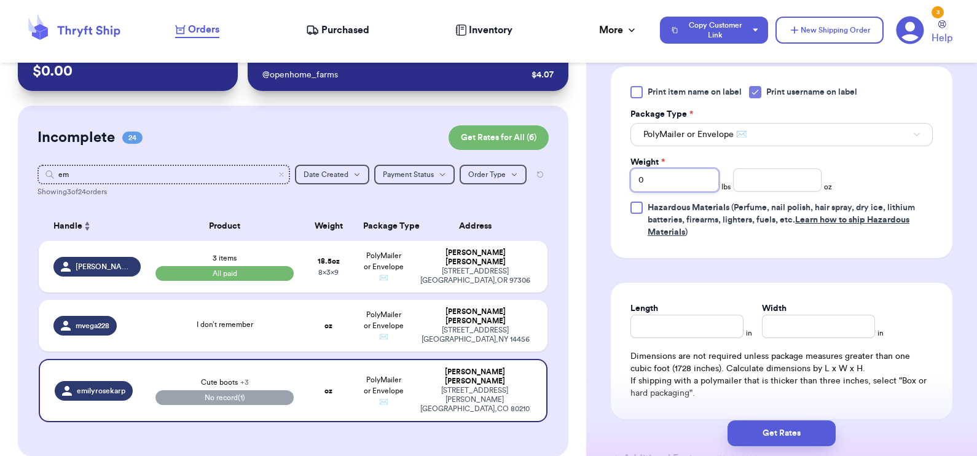
click at [672, 179] on input "0" at bounding box center [674, 179] width 88 height 23
type input "02"
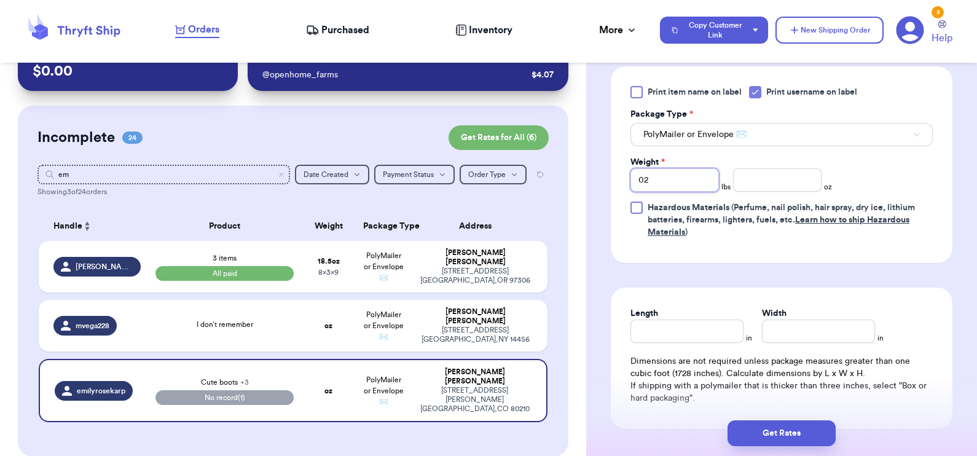
type input "02"
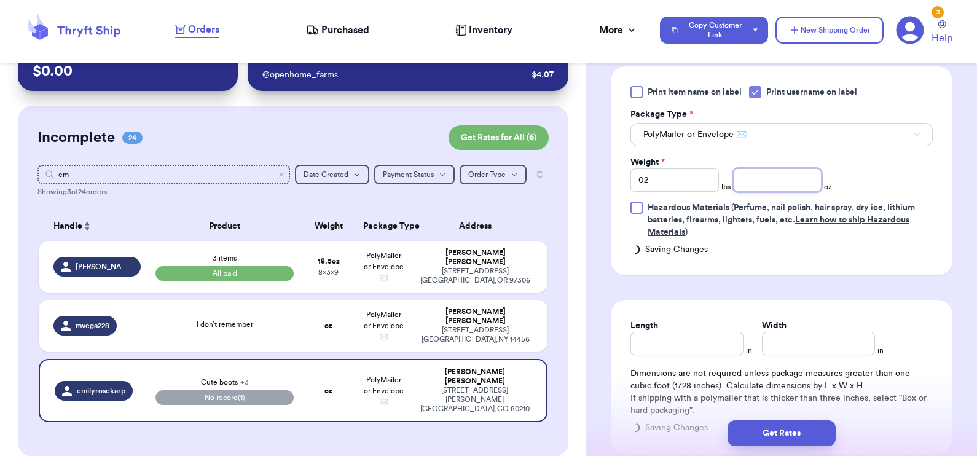
click at [782, 181] on input "number" at bounding box center [777, 179] width 88 height 23
type input "1.9"
click at [786, 424] on button "Get Rates" at bounding box center [781, 433] width 108 height 26
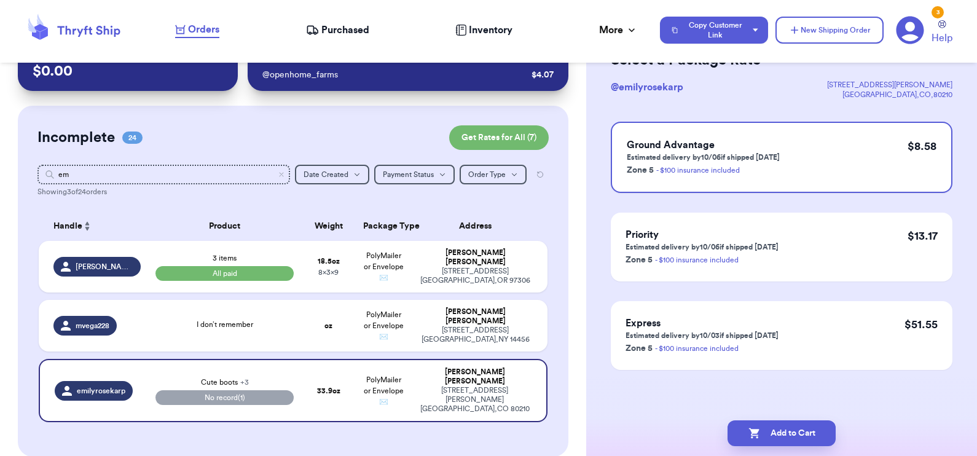
scroll to position [0, 0]
